Goal: Find specific page/section

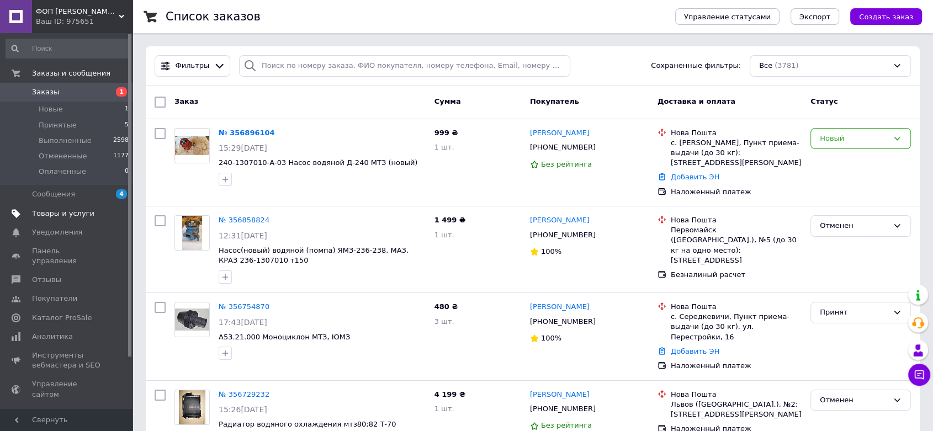
click at [75, 212] on span "Товары и услуги" at bounding box center [63, 214] width 62 height 10
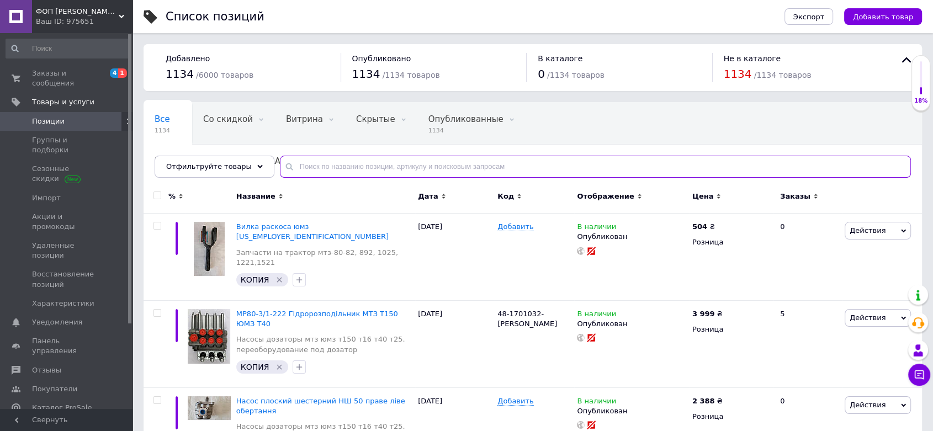
paste input "Д04-С02"
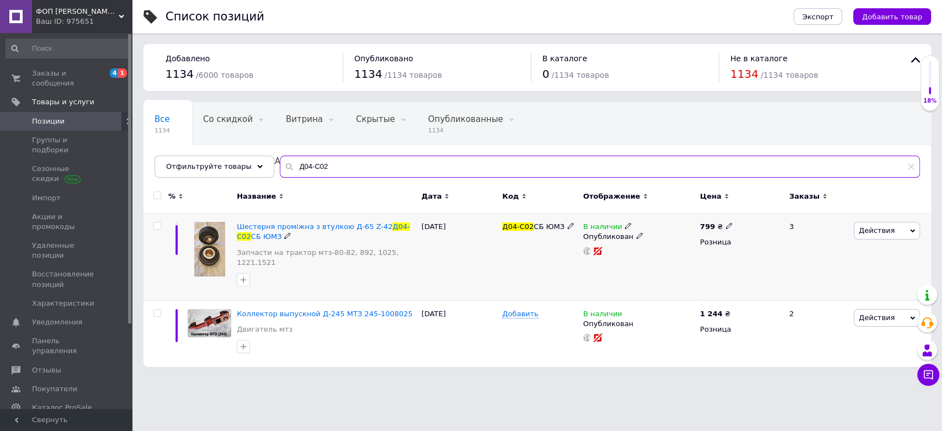
type input "Д04-С02"
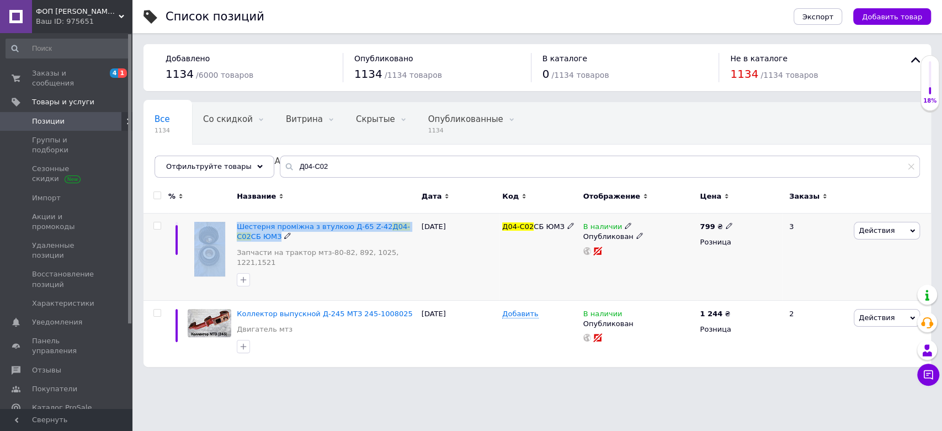
drag, startPoint x: 294, startPoint y: 237, endPoint x: 232, endPoint y: 227, distance: 63.2
click at [232, 227] on div "Шестерня проміжна з втулкою Д-65 Z-42 Д04-С02 СБ ЮМЗ Запчасти на трактор мтз-80…" at bounding box center [538, 257] width 788 height 87
